Goal: Entertainment & Leisure: Consume media (video, audio)

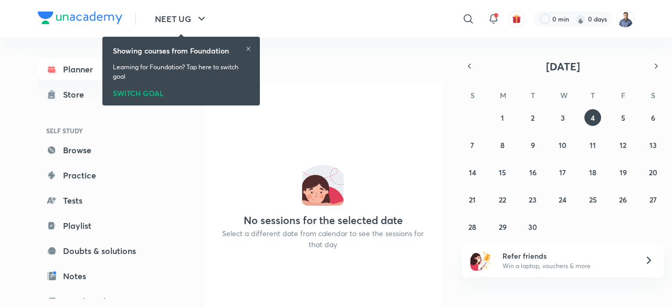
click at [625, 25] on img at bounding box center [625, 19] width 18 height 18
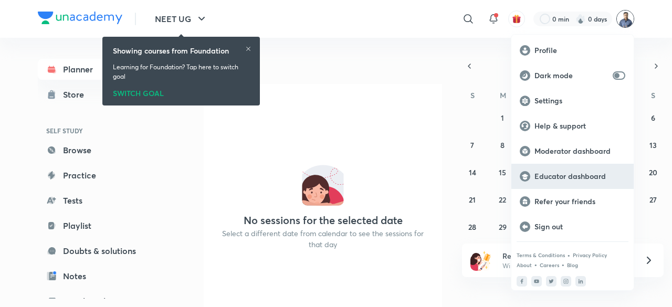
click at [566, 181] on p "Educator dashboard" at bounding box center [579, 176] width 91 height 9
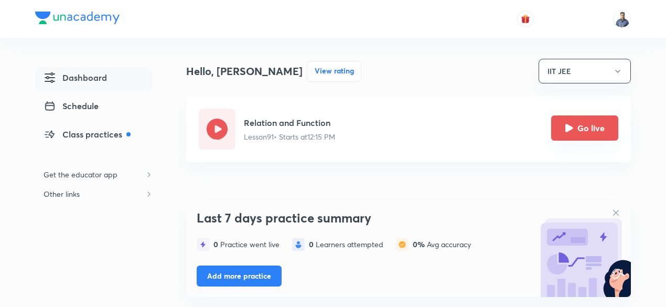
click at [588, 133] on button "Go live" at bounding box center [585, 127] width 67 height 25
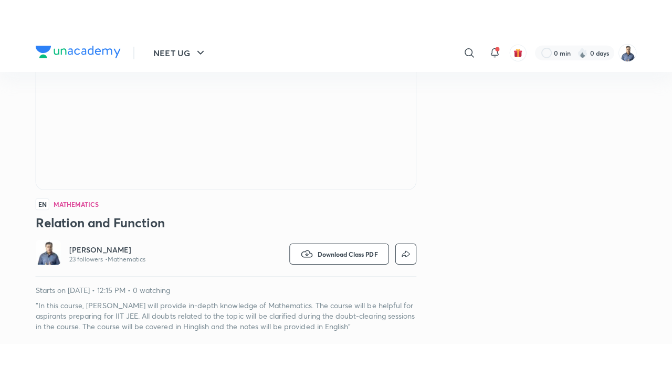
scroll to position [219, 0]
